Goal: Transaction & Acquisition: Purchase product/service

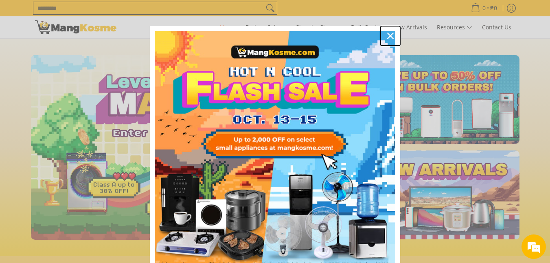
click at [388, 35] on icon "close icon" at bounding box center [390, 36] width 7 height 7
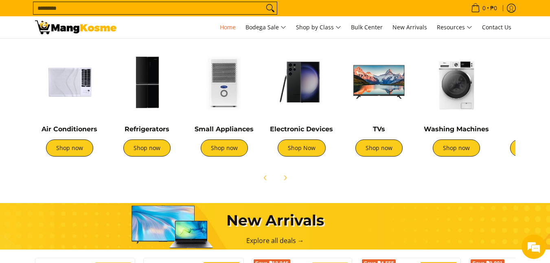
scroll to position [311, 0]
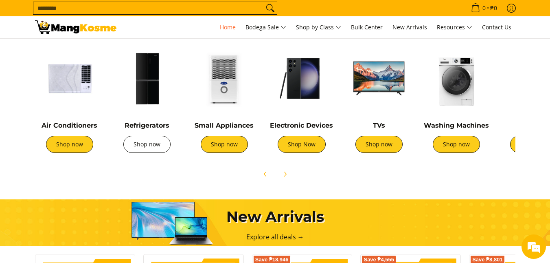
click at [148, 143] on link "Shop now" at bounding box center [146, 144] width 47 height 17
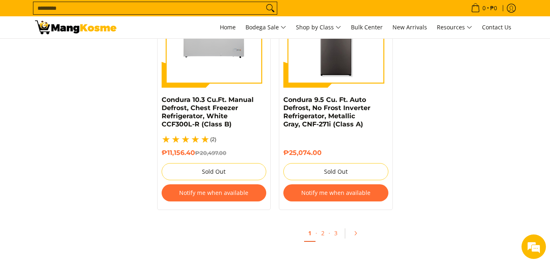
scroll to position [1807, 0]
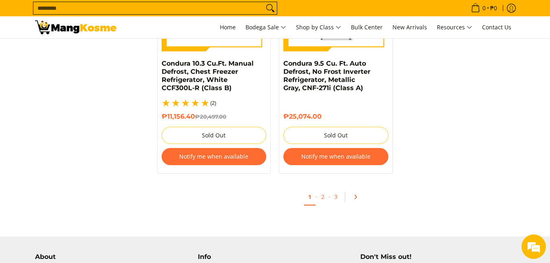
click at [351, 190] on link "Pagination" at bounding box center [358, 197] width 20 height 14
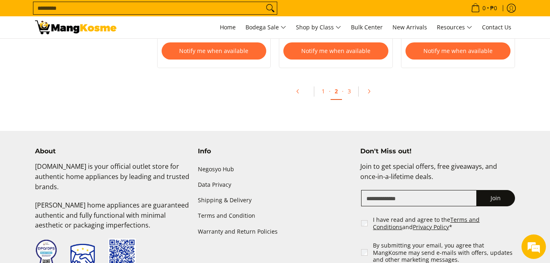
scroll to position [1899, 0]
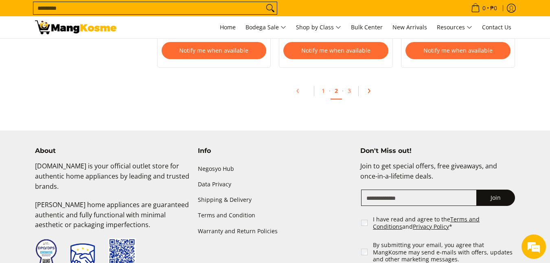
click at [368, 93] on icon "Pagination" at bounding box center [369, 91] width 6 height 6
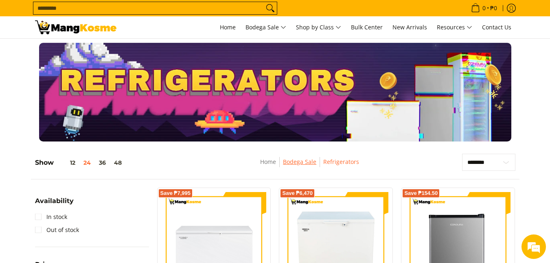
click at [298, 162] on link "Bodega Sale" at bounding box center [299, 162] width 33 height 8
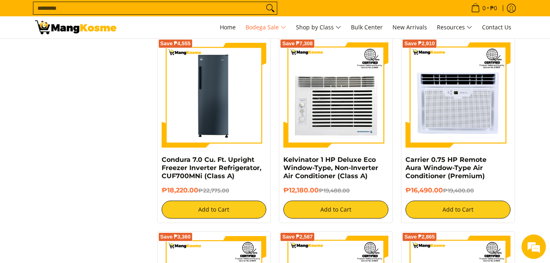
scroll to position [1286, 0]
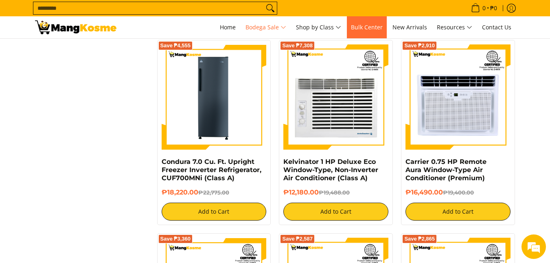
click at [373, 28] on span "Bulk Center" at bounding box center [367, 27] width 32 height 8
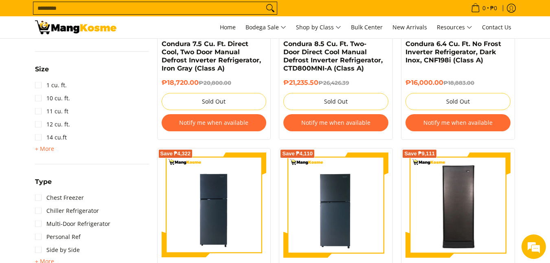
scroll to position [488, 0]
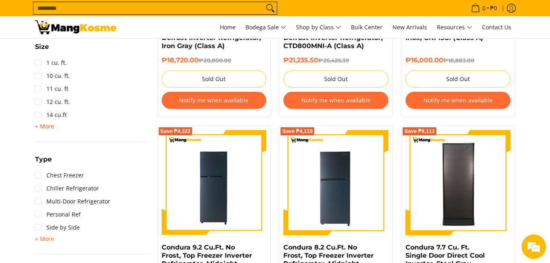
click at [40, 127] on span "+ More" at bounding box center [44, 126] width 19 height 7
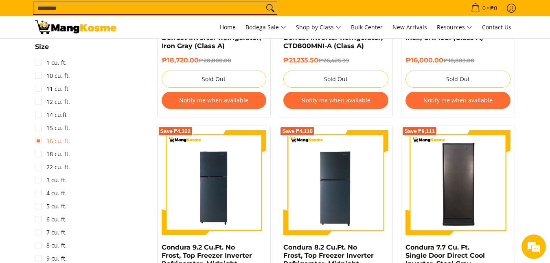
click at [42, 140] on link "16 cu. ft." at bounding box center [52, 140] width 35 height 13
